Goal: Information Seeking & Learning: Learn about a topic

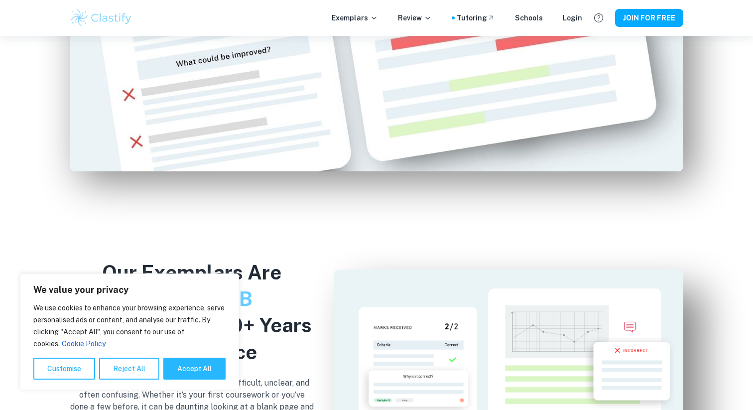
scroll to position [842, 0]
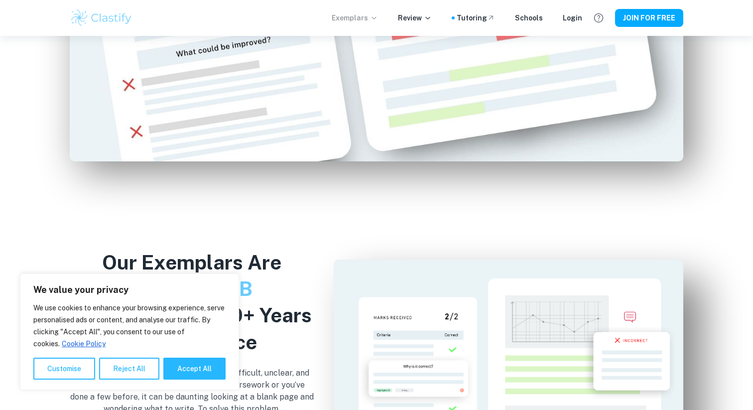
click at [378, 19] on icon at bounding box center [374, 18] width 8 height 8
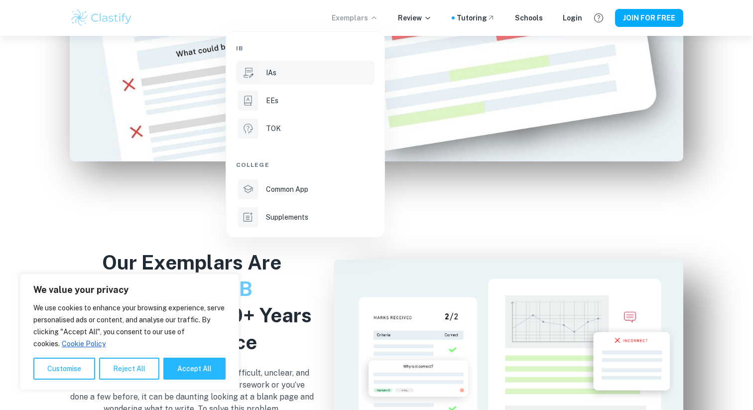
click at [266, 74] on p "IAs" at bounding box center [271, 72] width 10 height 11
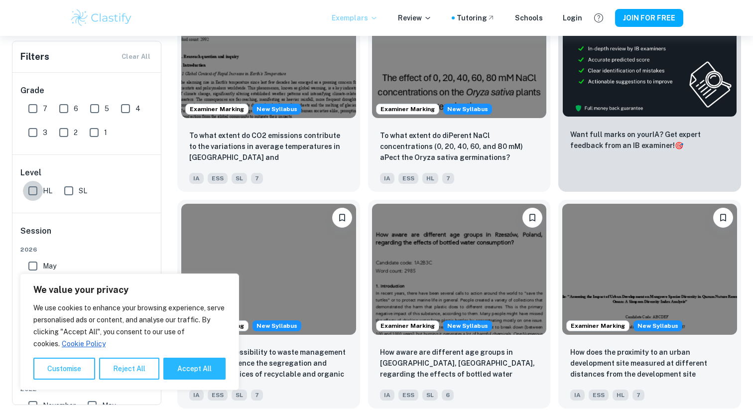
click at [32, 190] on input "HL" at bounding box center [33, 191] width 20 height 20
checkbox input "true"
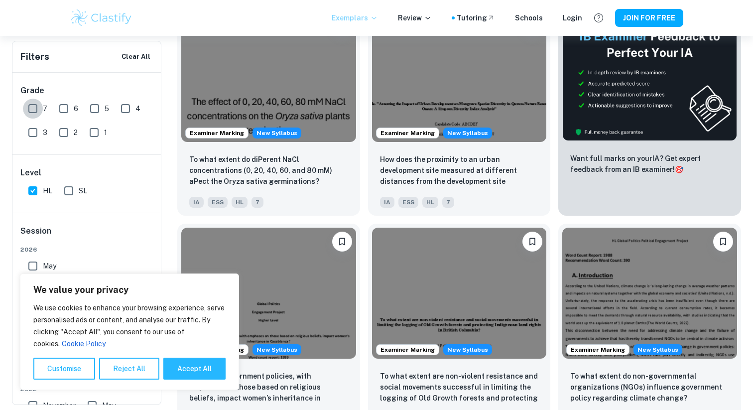
click at [34, 106] on input "7" at bounding box center [33, 109] width 20 height 20
checkbox input "true"
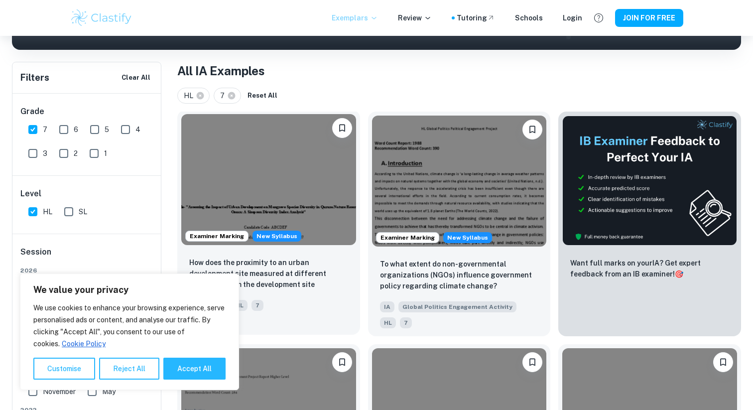
scroll to position [201, 0]
